Goal: Contribute content: Add original content to the website for others to see

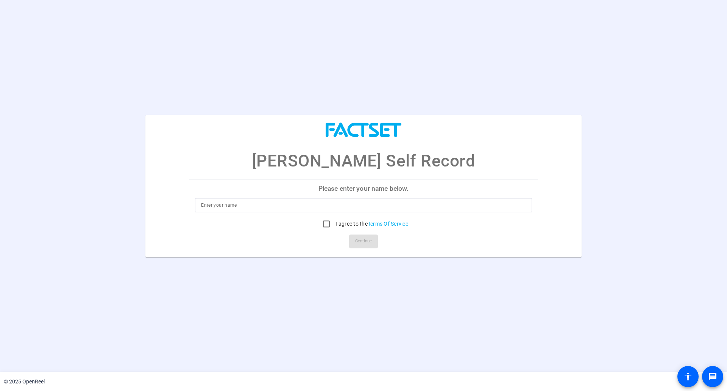
click at [270, 201] on input at bounding box center [363, 204] width 325 height 9
type input "[PERSON_NAME]"
click at [325, 222] on input "I agree to the Terms Of Service" at bounding box center [326, 223] width 15 height 15
checkbox input "true"
click at [359, 241] on span "Continue" at bounding box center [363, 240] width 17 height 11
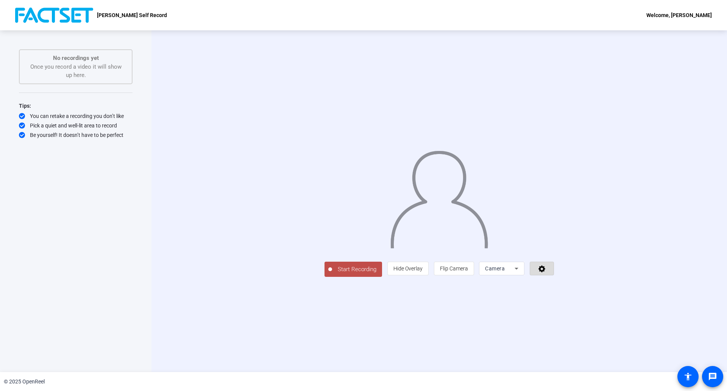
click at [554, 277] on span at bounding box center [541, 268] width 23 height 18
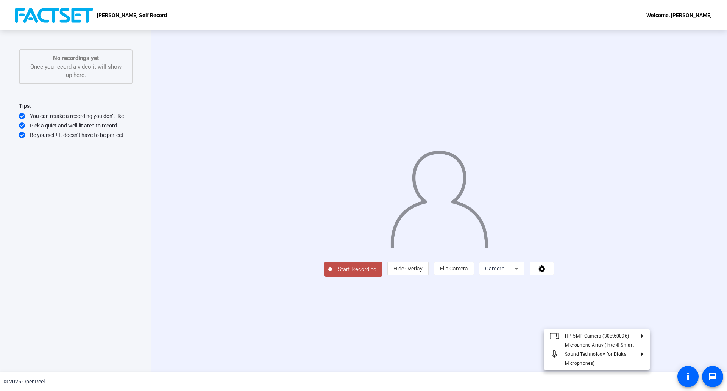
click at [415, 337] on div at bounding box center [363, 195] width 727 height 391
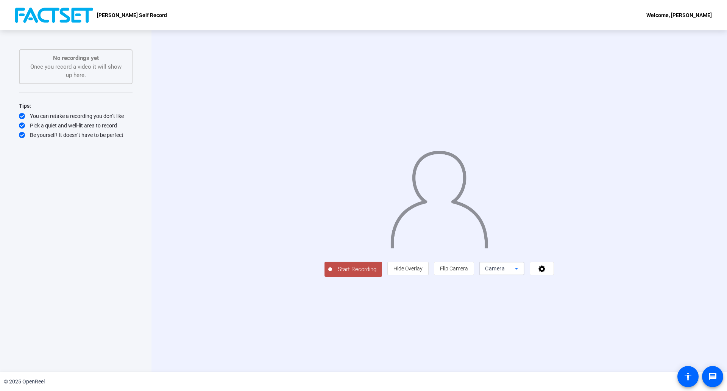
click at [515, 273] on div "Camera" at bounding box center [500, 268] width 30 height 9
click at [264, 323] on div at bounding box center [363, 195] width 727 height 391
click at [332, 273] on span "Start Recording" at bounding box center [357, 269] width 50 height 9
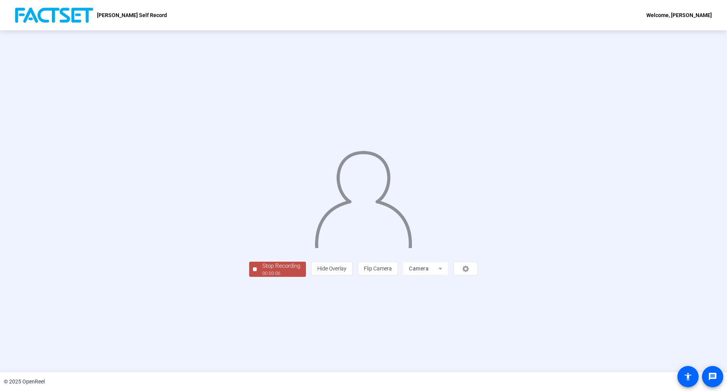
click at [262, 277] on div "00:00:06" at bounding box center [281, 273] width 38 height 7
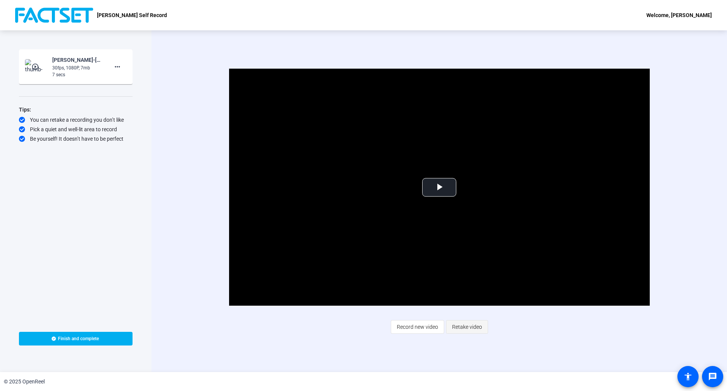
click at [465, 329] on span "Retake video" at bounding box center [467, 326] width 30 height 14
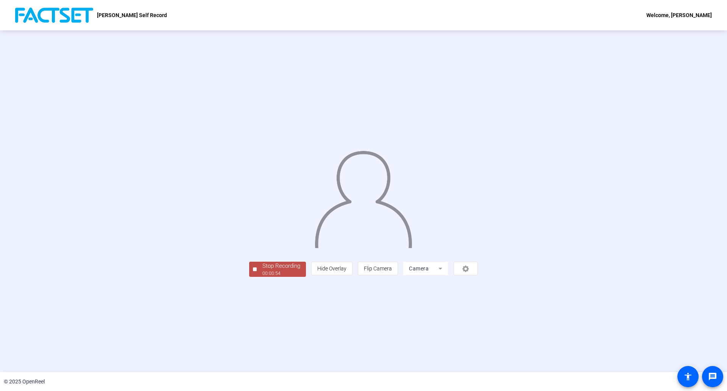
click at [262, 277] on div "00:00:54" at bounding box center [281, 273] width 38 height 7
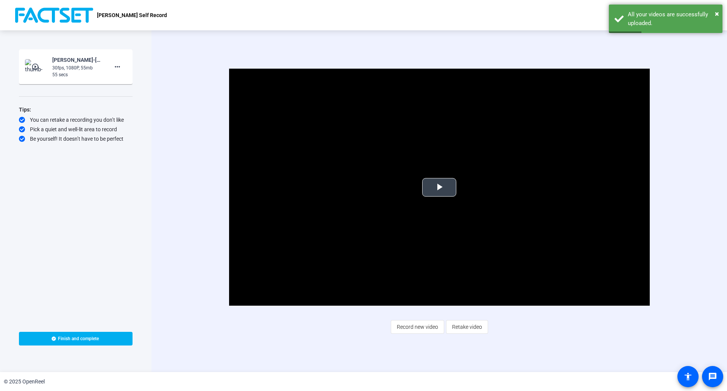
click at [439, 187] on span "Video Player" at bounding box center [439, 187] width 0 height 0
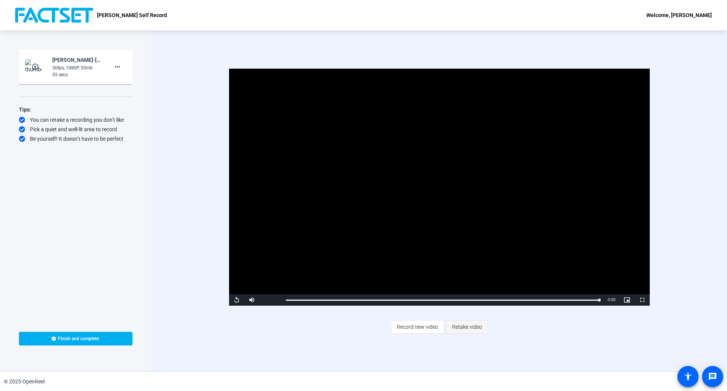
click at [467, 326] on span "Retake video" at bounding box center [467, 326] width 30 height 14
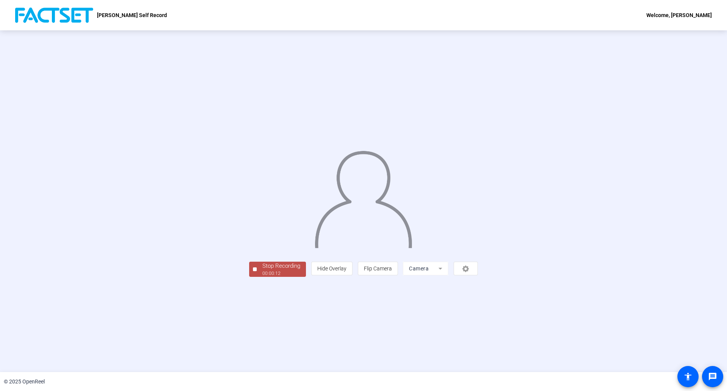
click at [262, 270] on div "Stop Recording" at bounding box center [281, 265] width 38 height 9
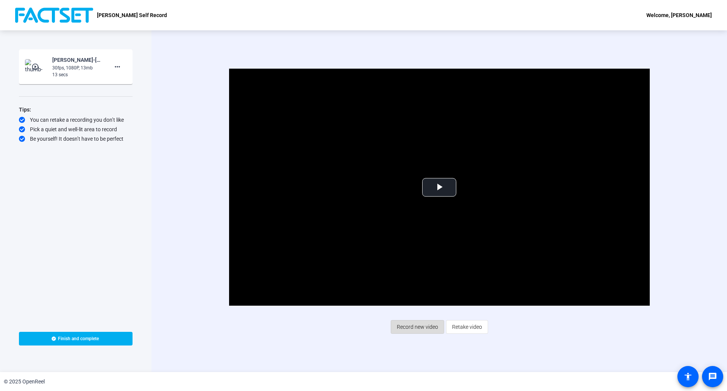
click at [417, 325] on span "Record new video" at bounding box center [417, 326] width 41 height 14
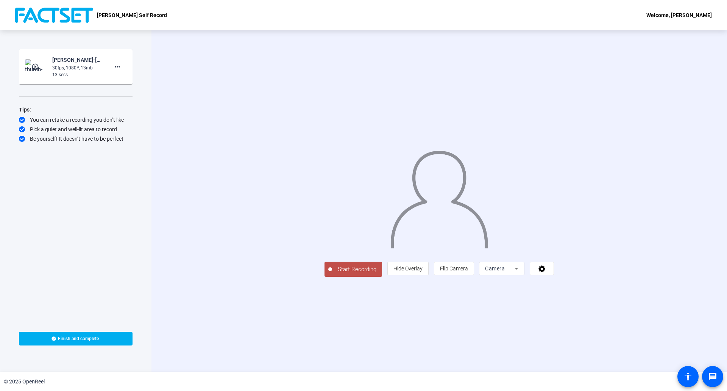
click at [332, 273] on span "Start Recording" at bounding box center [357, 269] width 50 height 9
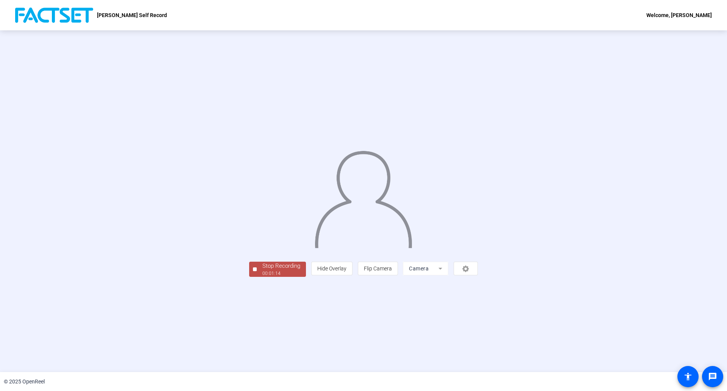
click at [448, 275] on mat-form-field "Camera" at bounding box center [425, 268] width 45 height 14
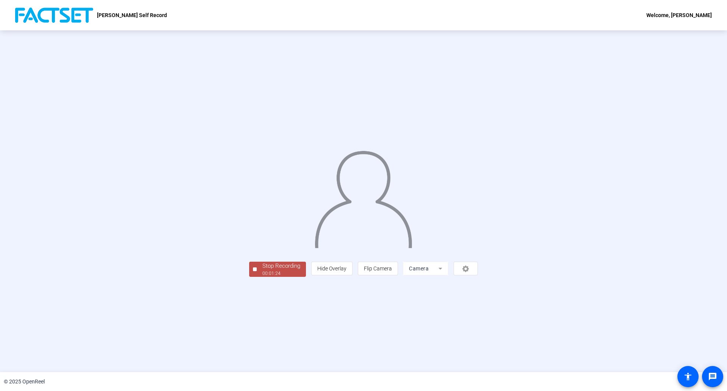
click at [448, 275] on mat-form-field "Camera" at bounding box center [425, 268] width 45 height 14
click at [262, 270] on div "Stop Recording" at bounding box center [281, 265] width 38 height 9
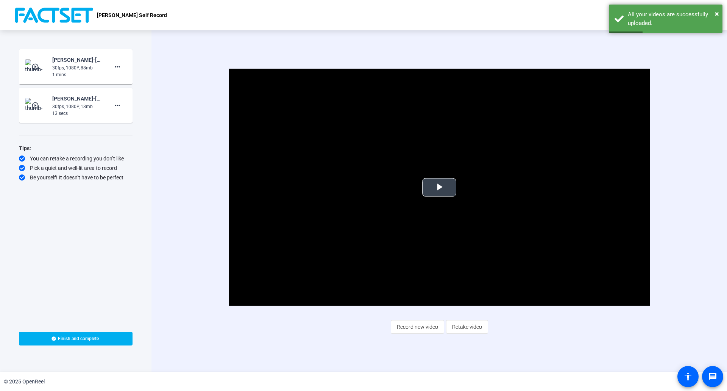
click at [439, 187] on span "Video Player" at bounding box center [439, 187] width 0 height 0
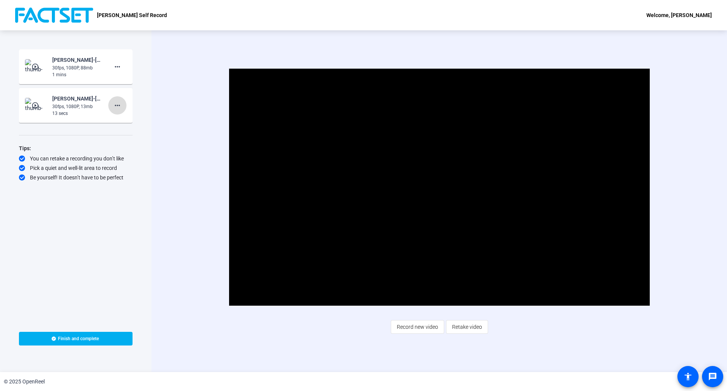
click at [116, 106] on mat-icon "more_horiz" at bounding box center [117, 105] width 9 height 9
click at [127, 121] on span "Delete clip" at bounding box center [129, 121] width 30 height 9
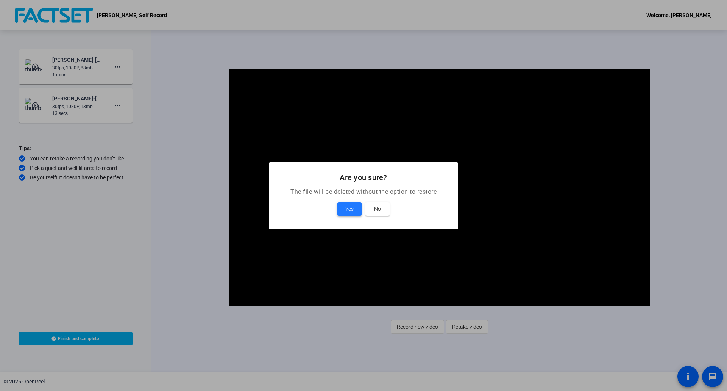
click at [347, 209] on span "Yes" at bounding box center [349, 208] width 8 height 9
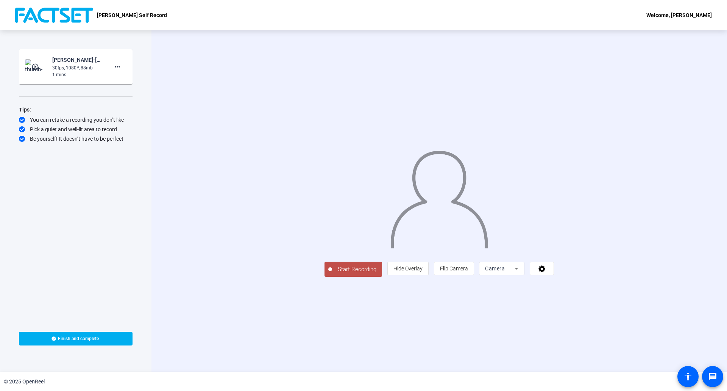
click at [521, 273] on icon at bounding box center [516, 268] width 9 height 9
click at [589, 352] on span "Screen" at bounding box center [585, 351] width 14 height 9
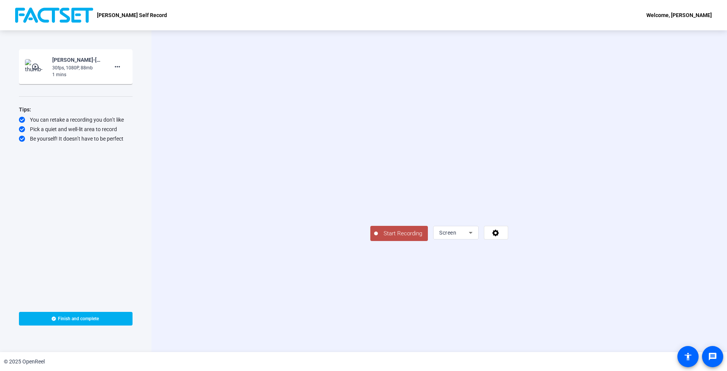
click at [378, 238] on span "Start Recording" at bounding box center [403, 233] width 50 height 9
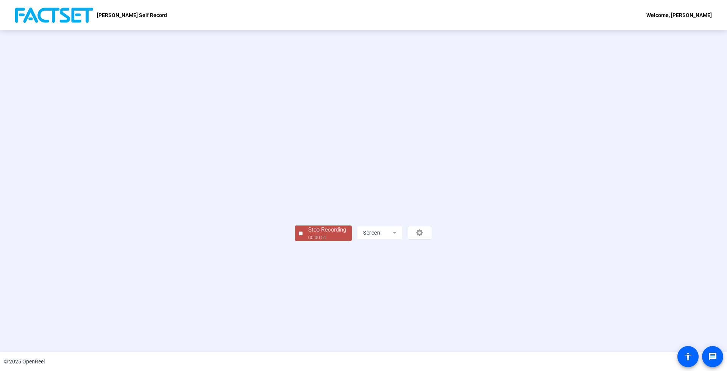
click at [308, 241] on div "00:00:51" at bounding box center [327, 237] width 38 height 7
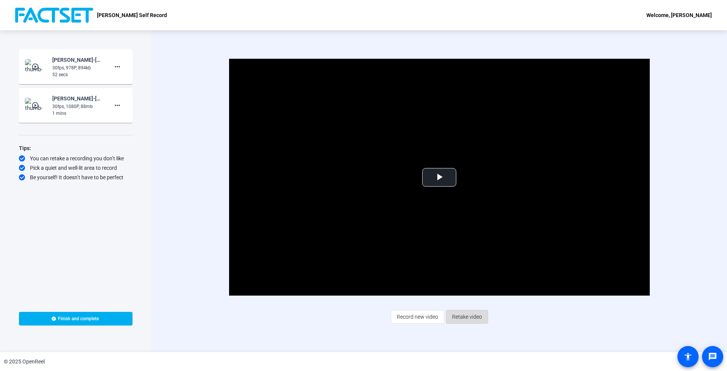
click at [467, 317] on span "Retake video" at bounding box center [467, 316] width 30 height 14
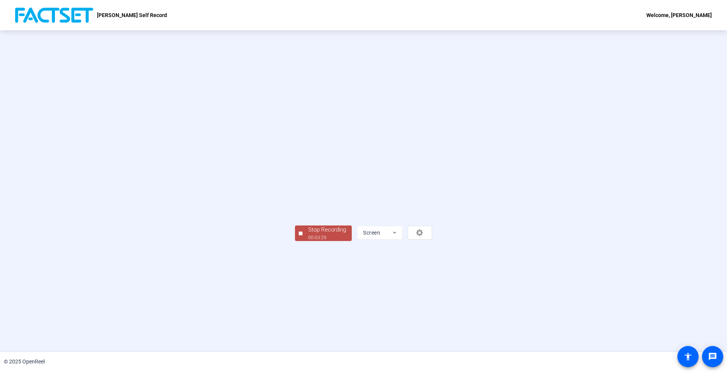
click at [308, 234] on div "Stop Recording" at bounding box center [327, 229] width 38 height 9
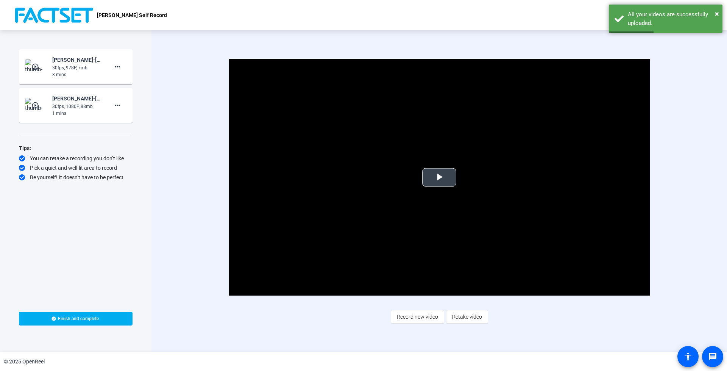
click at [439, 177] on span "Video Player" at bounding box center [439, 177] width 0 height 0
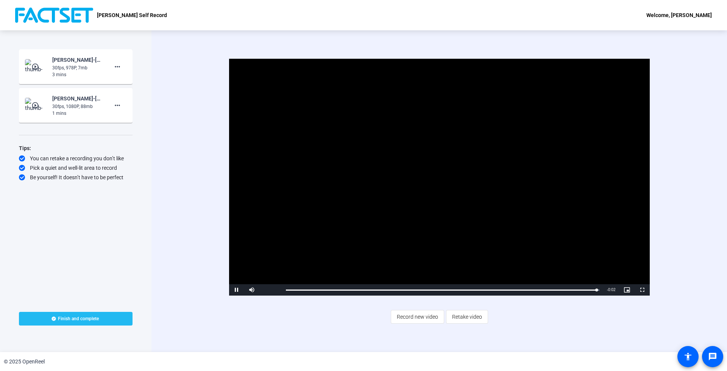
click at [73, 316] on span "Finish and complete" at bounding box center [78, 319] width 41 height 6
